Goal: Transaction & Acquisition: Purchase product/service

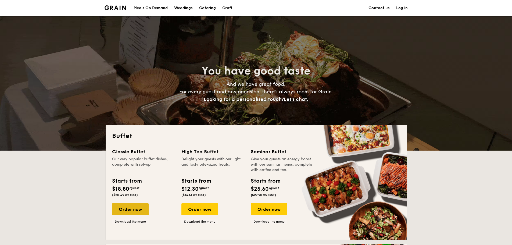
click at [137, 209] on div "Order now" at bounding box center [130, 209] width 37 height 12
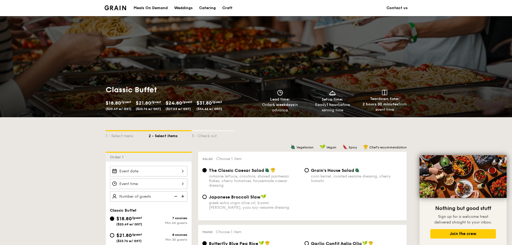
click at [189, 8] on div "Weddings" at bounding box center [183, 8] width 19 height 16
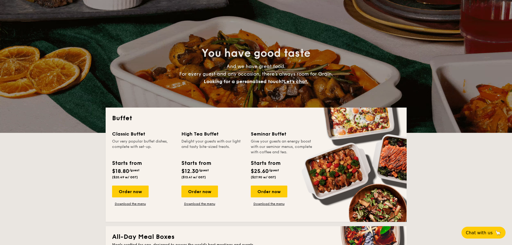
scroll to position [54, 0]
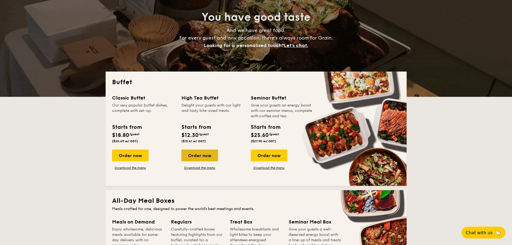
click at [210, 155] on div "Order now" at bounding box center [199, 155] width 37 height 12
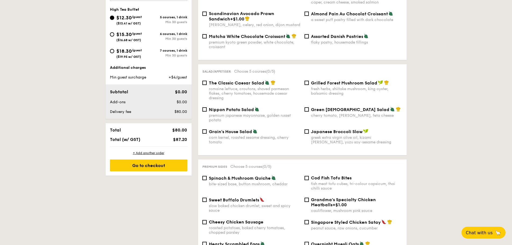
scroll to position [161, 0]
